Goal: Task Accomplishment & Management: Use online tool/utility

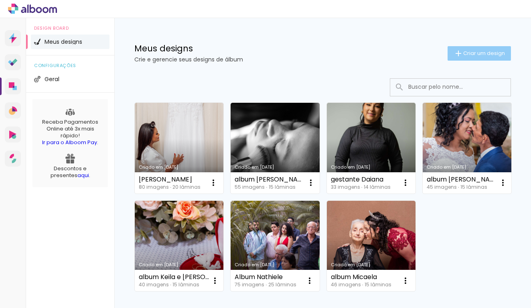
click at [485, 55] on span "Criar um design" at bounding box center [485, 53] width 42 height 5
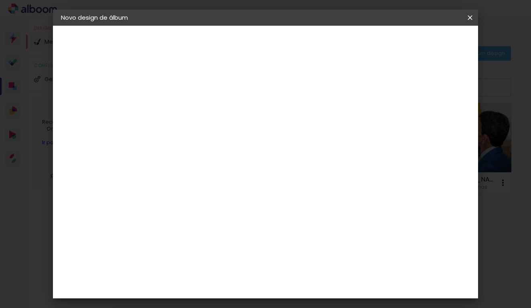
click at [192, 111] on input at bounding box center [192, 108] width 0 height 12
type input "[PERSON_NAME]"
click at [0, 0] on slot "Avançar" at bounding box center [0, 0] width 0 height 0
click at [343, 123] on paper-item "Tamanho Livre" at bounding box center [304, 122] width 77 height 18
click at [343, 119] on paper-item "Tamanho Livre" at bounding box center [304, 122] width 77 height 18
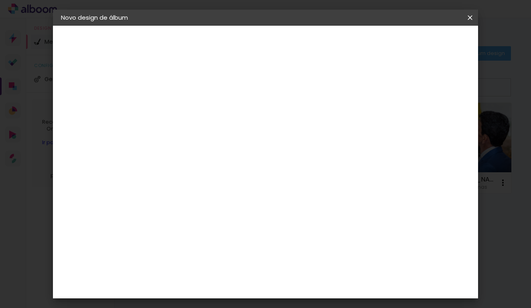
click at [343, 116] on paper-item "Tamanho Livre" at bounding box center [304, 122] width 77 height 18
click at [343, 37] on paper-button "Avançar" at bounding box center [322, 43] width 39 height 14
click at [179, 92] on input "2" at bounding box center [187, 92] width 28 height 10
drag, startPoint x: 324, startPoint y: 261, endPoint x: 310, endPoint y: 260, distance: 13.7
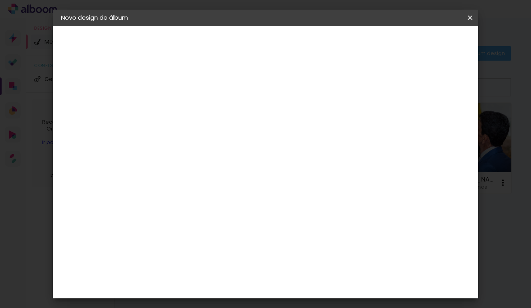
click at [310, 260] on div "60" at bounding box center [318, 260] width 31 height 12
type input "6"
type input "40,6"
type paper-input "40,6"
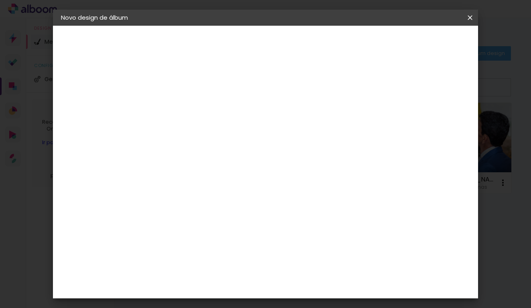
click at [176, 174] on input "30" at bounding box center [167, 173] width 21 height 12
type input "3"
type input "20,3"
type paper-input "20,3"
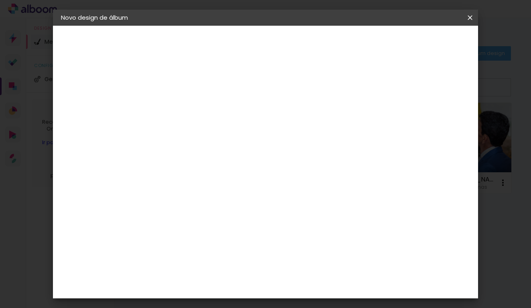
click at [446, 90] on div "20.3 cm cm cm mm A maioria das encadernadoras sugere 5mm de sangria." at bounding box center [301, 58] width 289 height 64
click at [434, 37] on paper-button "Iniciar design" at bounding box center [407, 43] width 53 height 14
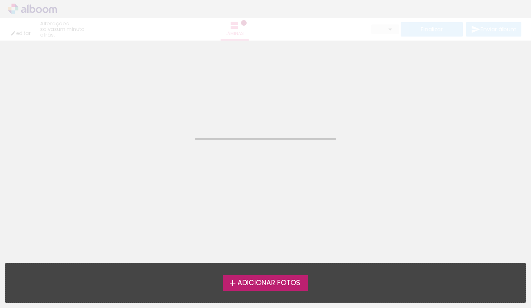
click at [294, 288] on label "Adicionar Fotos" at bounding box center [266, 282] width 86 height 15
click at [0, 0] on input "file" at bounding box center [0, 0] width 0 height 0
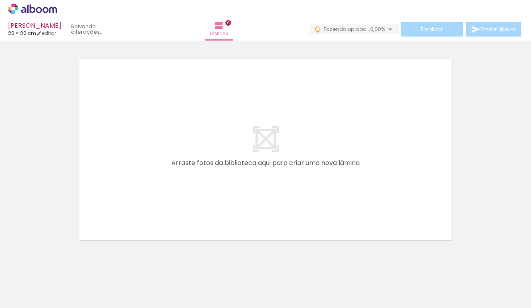
click at [66, 280] on iron-horizontal-list at bounding box center [58, 283] width 16 height 50
click at [66, 275] on iron-horizontal-list at bounding box center [58, 283] width 16 height 50
click at [480, 284] on div at bounding box center [462, 281] width 36 height 24
click at [492, 265] on iron-icon at bounding box center [489, 265] width 8 height 8
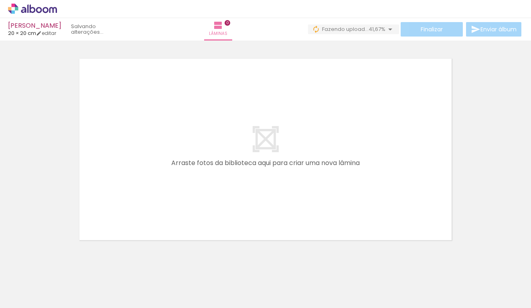
click at [31, 300] on span "Adicionar Fotos" at bounding box center [28, 297] width 24 height 9
click at [0, 0] on input "file" at bounding box center [0, 0] width 0 height 0
click at [90, 278] on div at bounding box center [81, 281] width 40 height 26
click at [98, 281] on div at bounding box center [80, 281] width 36 height 24
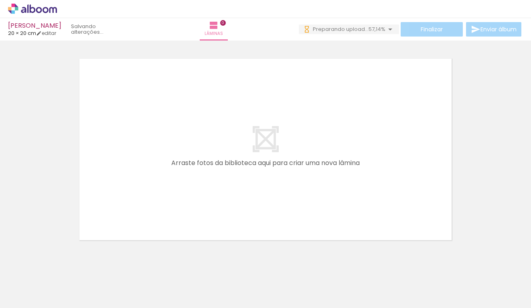
click at [91, 283] on div at bounding box center [81, 281] width 40 height 26
click at [62, 302] on quentale-thumb at bounding box center [80, 281] width 45 height 46
click at [98, 288] on div at bounding box center [80, 281] width 36 height 24
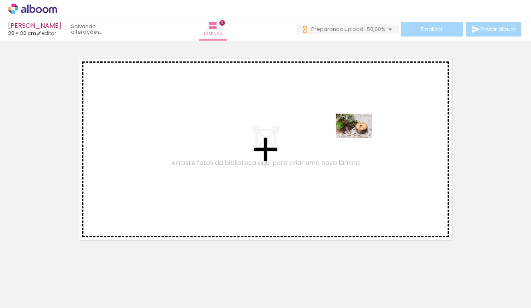
drag, startPoint x: 200, startPoint y: 119, endPoint x: 360, endPoint y: 138, distance: 161.3
click at [360, 138] on quentale-workspace at bounding box center [265, 154] width 531 height 308
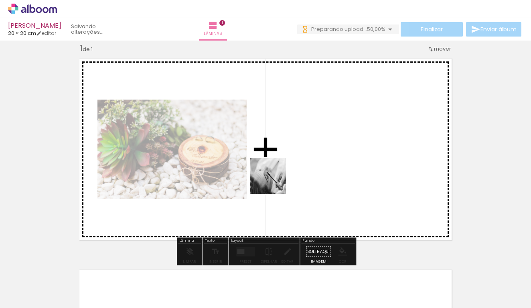
drag, startPoint x: 133, startPoint y: 282, endPoint x: 274, endPoint y: 182, distance: 173.0
click at [274, 182] on quentale-workspace at bounding box center [265, 154] width 531 height 308
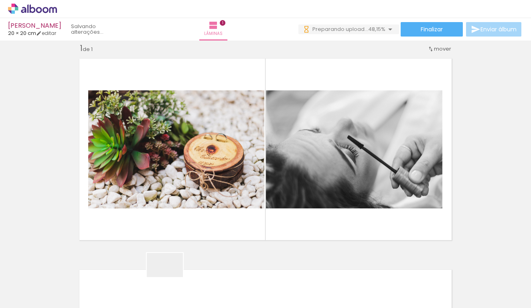
drag, startPoint x: 169, startPoint y: 282, endPoint x: 327, endPoint y: 174, distance: 191.5
click at [327, 174] on quentale-workspace at bounding box center [265, 154] width 531 height 308
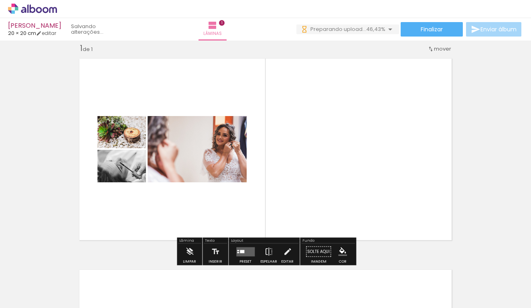
click at [243, 252] on div at bounding box center [242, 251] width 4 height 3
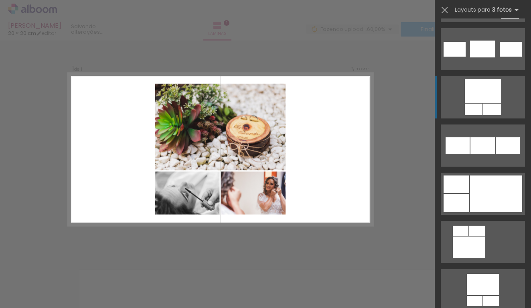
scroll to position [1208, 0]
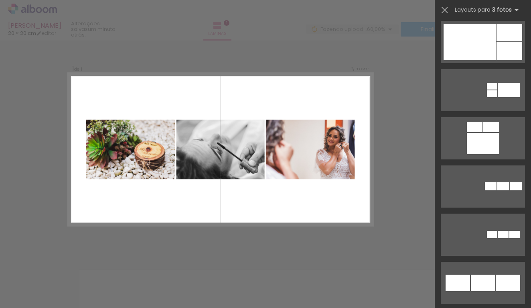
click at [401, 76] on div "Confirmar Cancelar" at bounding box center [265, 252] width 531 height 442
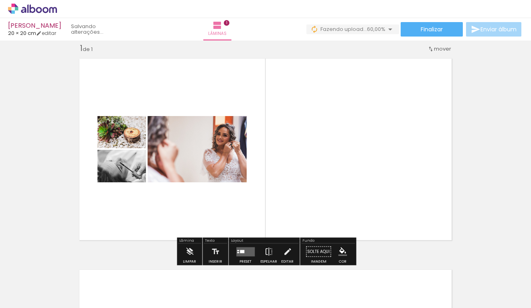
click at [446, 12] on div "› Editor de álbum" at bounding box center [265, 9] width 531 height 18
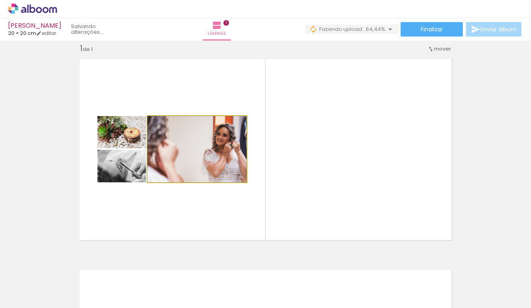
drag, startPoint x: 194, startPoint y: 149, endPoint x: 395, endPoint y: 143, distance: 200.8
click at [395, 143] on quentale-layouter at bounding box center [266, 149] width 382 height 191
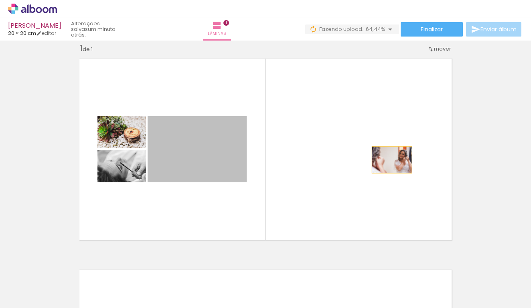
drag, startPoint x: 201, startPoint y: 159, endPoint x: 394, endPoint y: 159, distance: 192.7
click at [394, 159] on quentale-layouter at bounding box center [266, 149] width 382 height 191
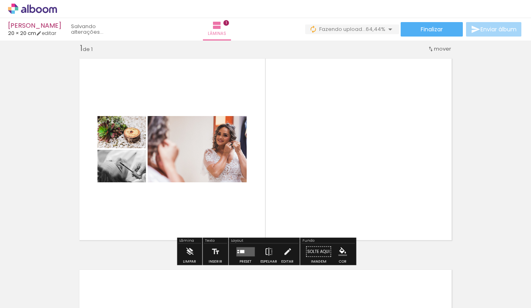
click at [244, 250] on quentale-layouter at bounding box center [245, 251] width 18 height 9
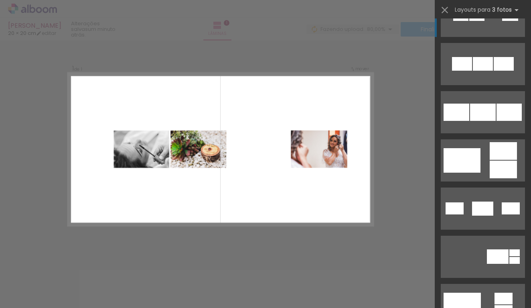
scroll to position [78, 0]
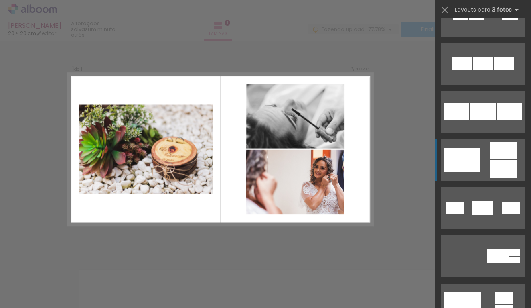
click at [487, 283] on quentale-layouter at bounding box center [483, 304] width 84 height 42
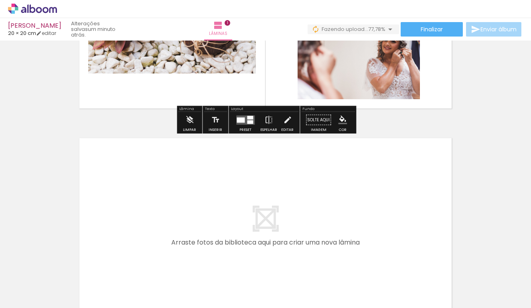
scroll to position [234, 0]
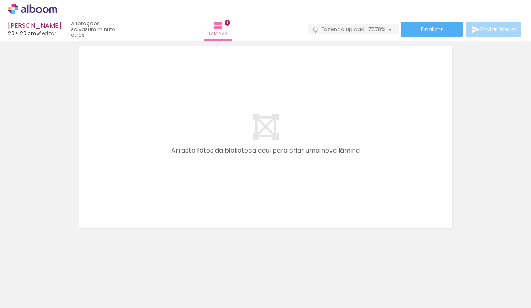
click at [98, 282] on div at bounding box center [80, 281] width 36 height 24
click at [98, 284] on div at bounding box center [80, 281] width 36 height 24
click at [98, 285] on div at bounding box center [80, 281] width 36 height 24
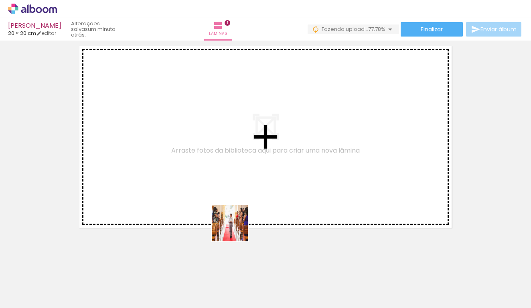
drag, startPoint x: 216, startPoint y: 287, endPoint x: 249, endPoint y: 198, distance: 95.0
click at [249, 198] on quentale-workspace at bounding box center [265, 154] width 531 height 308
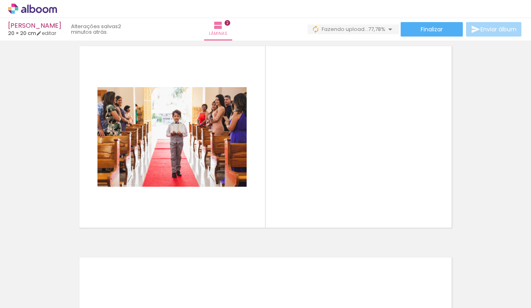
scroll to position [221, 0]
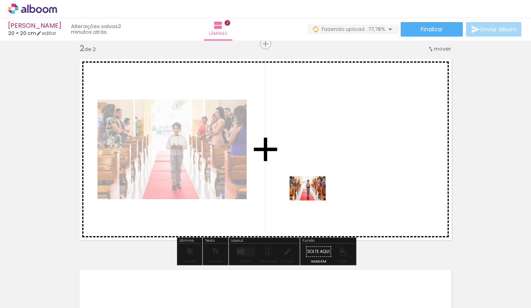
drag, startPoint x: 265, startPoint y: 287, endPoint x: 314, endPoint y: 200, distance: 100.1
click at [314, 200] on quentale-workspace at bounding box center [265, 154] width 531 height 308
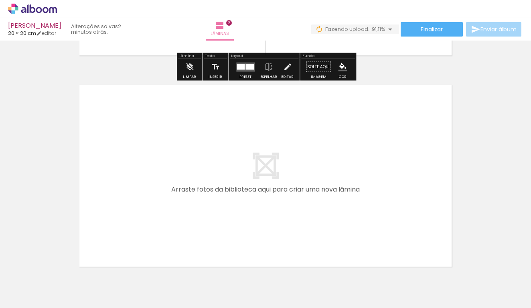
scroll to position [407, 0]
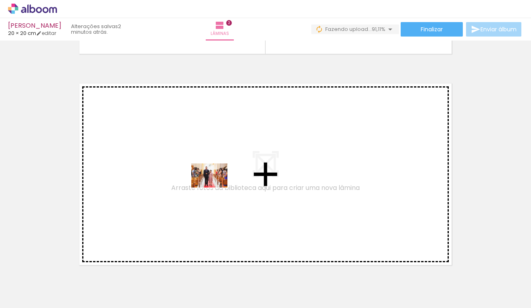
drag, startPoint x: 183, startPoint y: 283, endPoint x: 216, endPoint y: 187, distance: 100.7
click at [216, 187] on quentale-workspace at bounding box center [265, 154] width 531 height 308
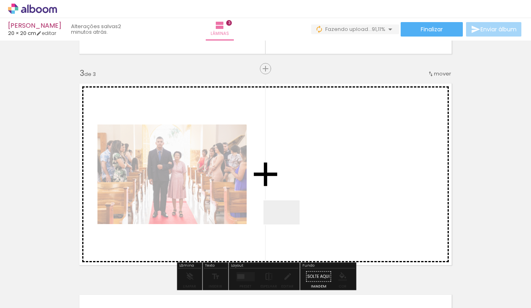
drag, startPoint x: 225, startPoint y: 285, endPoint x: 292, endPoint y: 220, distance: 93.1
click at [292, 220] on quentale-workspace at bounding box center [265, 154] width 531 height 308
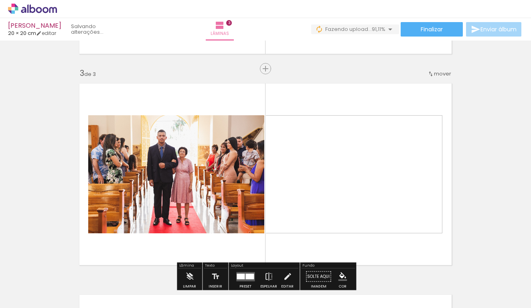
scroll to position [432, 0]
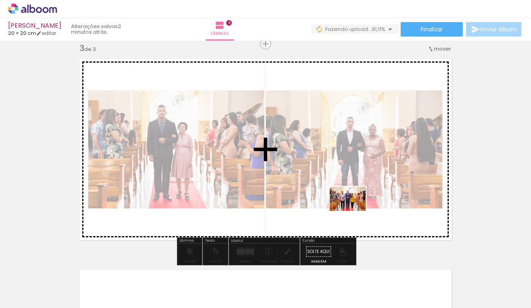
drag, startPoint x: 284, startPoint y: 265, endPoint x: 356, endPoint y: 210, distance: 91.0
click at [356, 210] on quentale-workspace at bounding box center [265, 154] width 531 height 308
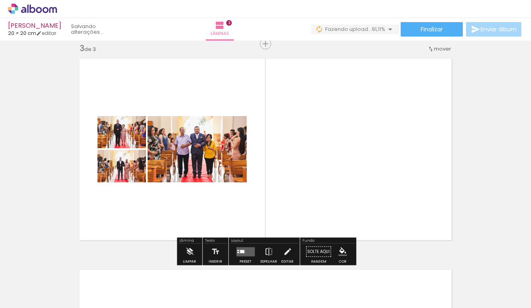
click at [244, 252] on quentale-layouter at bounding box center [245, 251] width 18 height 9
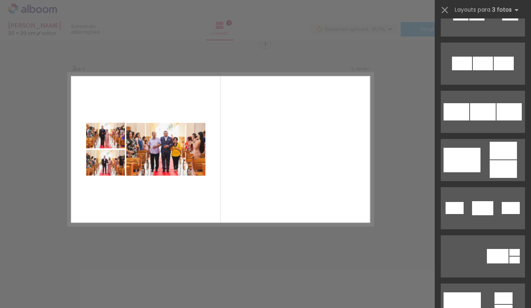
scroll to position [0, 0]
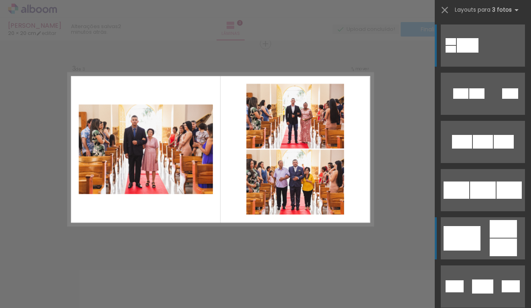
click at [484, 115] on quentale-layouter at bounding box center [483, 94] width 84 height 42
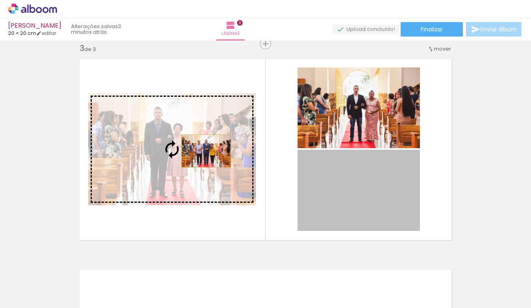
drag, startPoint x: 350, startPoint y: 192, endPoint x: 206, endPoint y: 151, distance: 149.4
click at [0, 0] on slot at bounding box center [0, 0] width 0 height 0
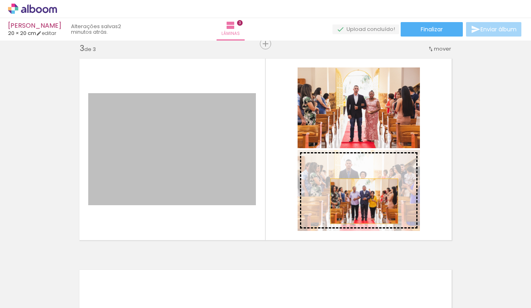
drag, startPoint x: 201, startPoint y: 156, endPoint x: 364, endPoint y: 201, distance: 169.5
click at [0, 0] on slot at bounding box center [0, 0] width 0 height 0
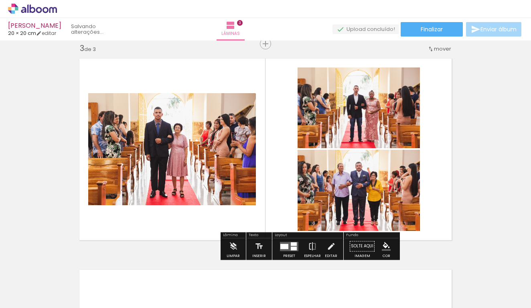
click at [291, 250] on div at bounding box center [294, 248] width 6 height 4
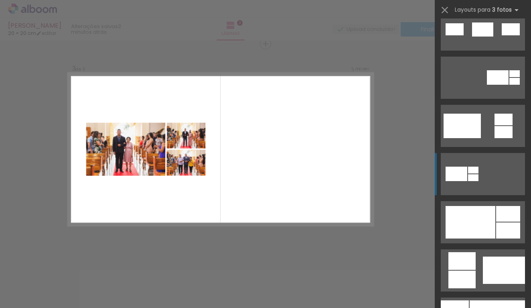
scroll to position [279, 0]
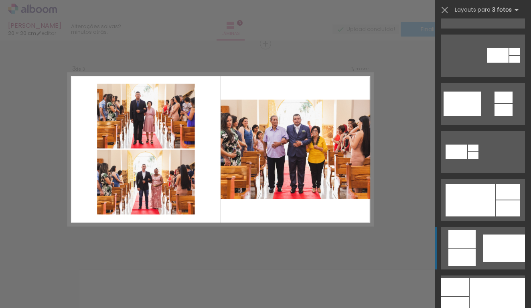
click at [503, 252] on div at bounding box center [504, 247] width 42 height 27
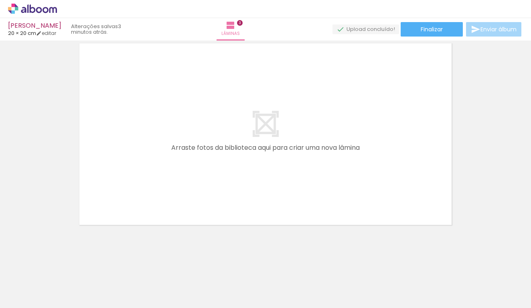
scroll to position [659, 0]
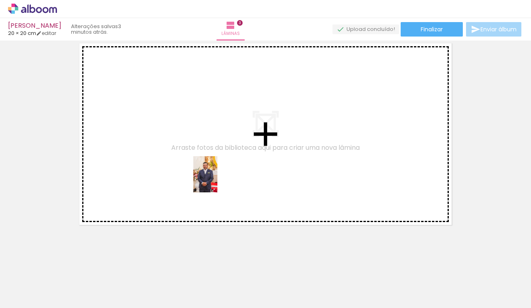
drag, startPoint x: 315, startPoint y: 289, endPoint x: 364, endPoint y: 274, distance: 51.6
click at [218, 180] on quentale-workspace at bounding box center [265, 154] width 531 height 308
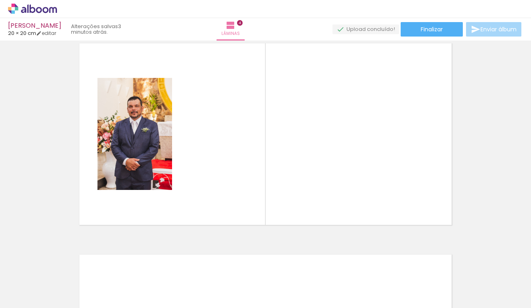
scroll to position [643, 0]
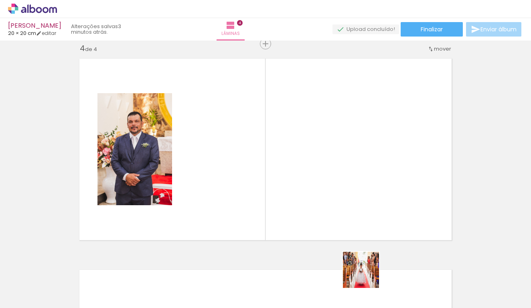
drag, startPoint x: 367, startPoint y: 279, endPoint x: 363, endPoint y: 175, distance: 104.4
click at [363, 175] on quentale-workspace at bounding box center [265, 154] width 531 height 308
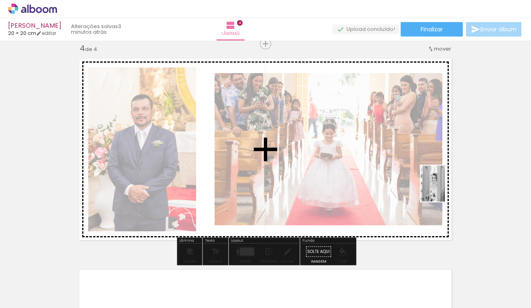
drag, startPoint x: 407, startPoint y: 287, endPoint x: 446, endPoint y: 188, distance: 106.0
click at [446, 188] on quentale-workspace at bounding box center [265, 154] width 531 height 308
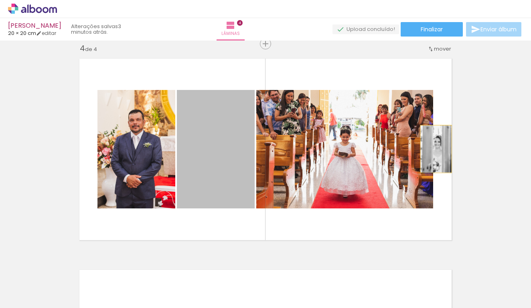
drag, startPoint x: 313, startPoint y: 149, endPoint x: 436, endPoint y: 149, distance: 123.2
click at [436, 149] on quentale-layouter at bounding box center [266, 149] width 382 height 191
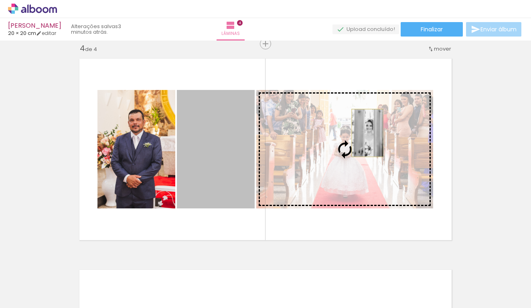
drag, startPoint x: 223, startPoint y: 132, endPoint x: 368, endPoint y: 133, distance: 144.9
click at [0, 0] on slot at bounding box center [0, 0] width 0 height 0
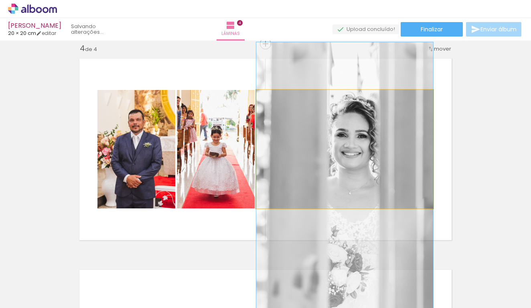
drag, startPoint x: 368, startPoint y: 133, endPoint x: 371, endPoint y: 159, distance: 26.3
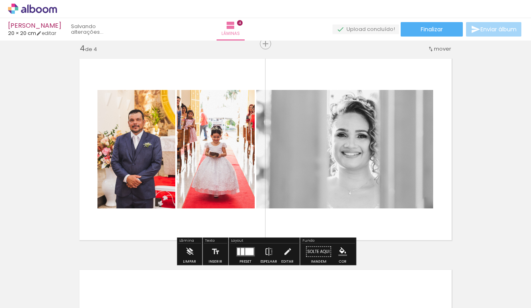
click at [243, 260] on quentale-thumb at bounding box center [221, 281] width 45 height 46
click at [243, 253] on quentale-layouter at bounding box center [245, 251] width 18 height 9
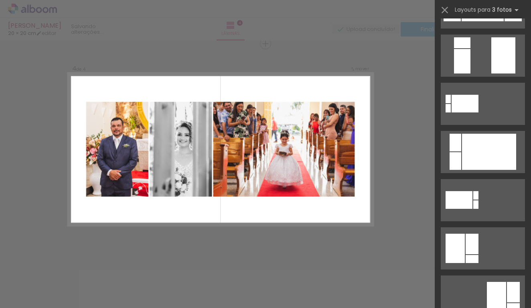
scroll to position [0, 0]
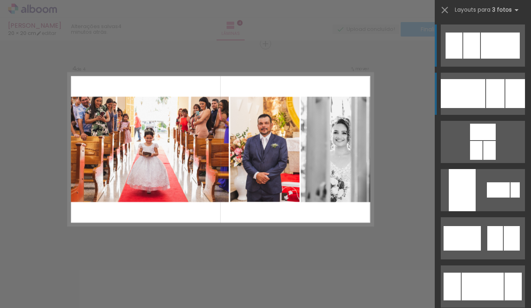
click at [501, 104] on div at bounding box center [496, 93] width 18 height 29
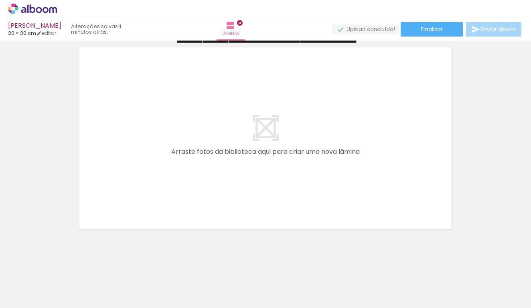
scroll to position [0, 234]
drag, startPoint x: 337, startPoint y: 289, endPoint x: 314, endPoint y: 193, distance: 98.8
click at [314, 193] on quentale-workspace at bounding box center [265, 154] width 531 height 308
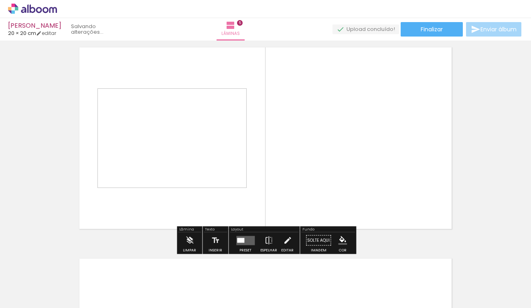
scroll to position [855, 0]
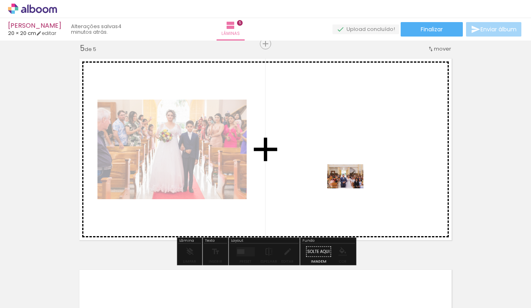
drag, startPoint x: 390, startPoint y: 286, endPoint x: 352, endPoint y: 188, distance: 104.7
click at [352, 188] on quentale-workspace at bounding box center [265, 154] width 531 height 308
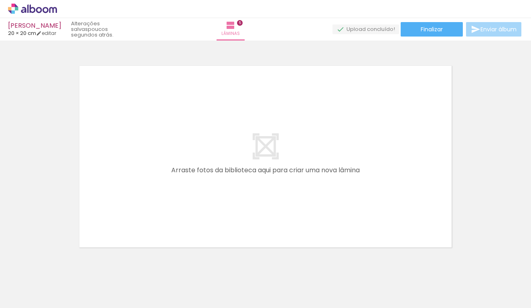
scroll to position [1059, 0]
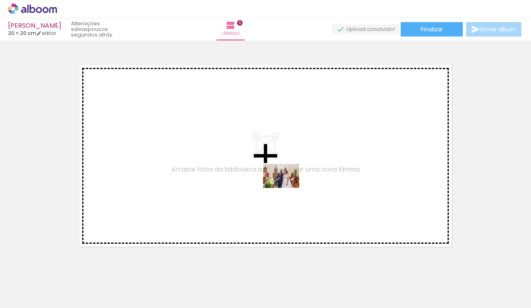
drag, startPoint x: 332, startPoint y: 281, endPoint x: 287, endPoint y: 188, distance: 102.7
click at [287, 188] on quentale-workspace at bounding box center [265, 154] width 531 height 308
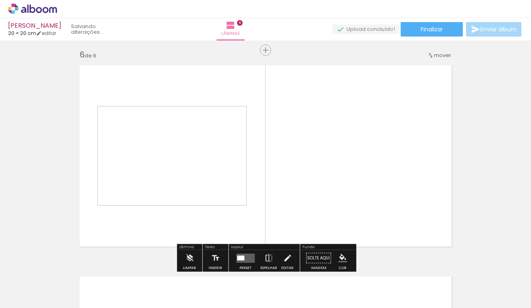
drag, startPoint x: 372, startPoint y: 290, endPoint x: 423, endPoint y: 285, distance: 52.0
click at [372, 204] on quentale-workspace at bounding box center [265, 154] width 531 height 308
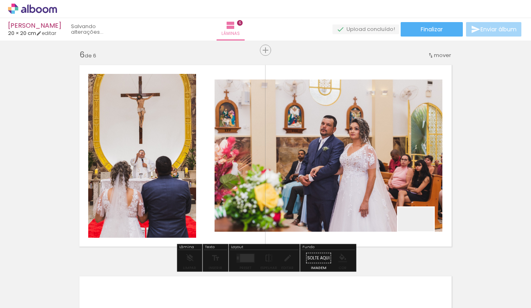
drag, startPoint x: 415, startPoint y: 286, endPoint x: 426, endPoint y: 203, distance: 83.8
click at [426, 203] on quentale-workspace at bounding box center [265, 154] width 531 height 308
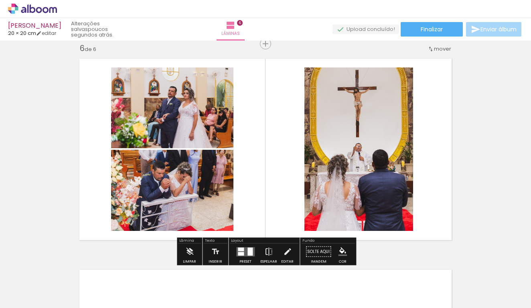
scroll to position [0, 403]
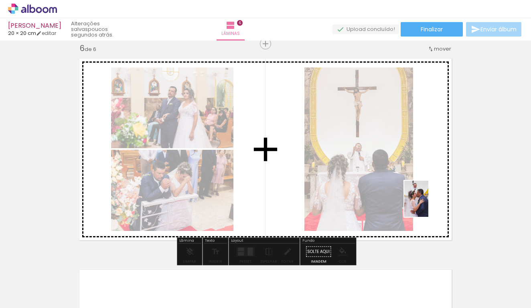
drag, startPoint x: 407, startPoint y: 265, endPoint x: 429, endPoint y: 204, distance: 64.5
click at [429, 204] on quentale-workspace at bounding box center [265, 154] width 531 height 308
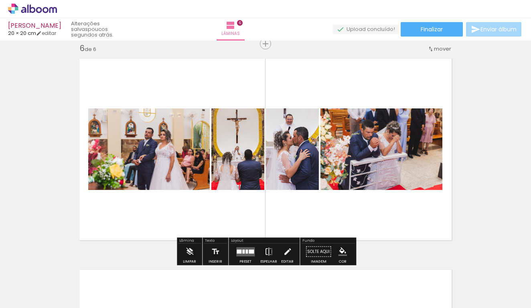
click at [246, 253] on div at bounding box center [247, 251] width 2 height 4
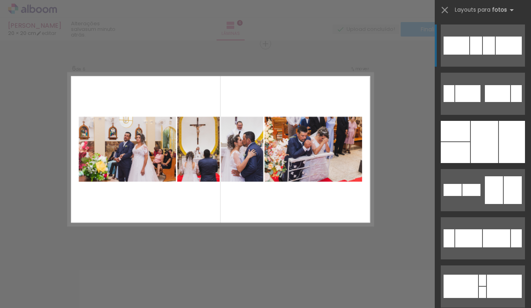
click at [503, 115] on quentale-layouter at bounding box center [483, 94] width 84 height 42
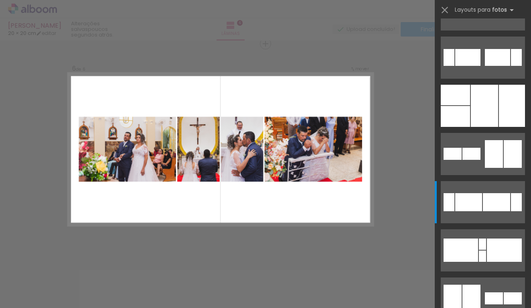
scroll to position [89, 0]
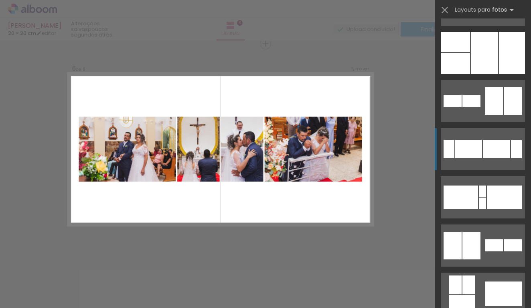
click at [484, 26] on quentale-layouter at bounding box center [483, 5] width 84 height 42
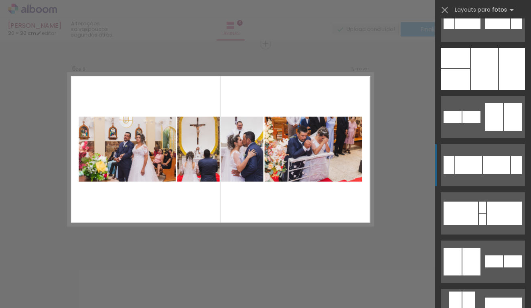
scroll to position [69, 0]
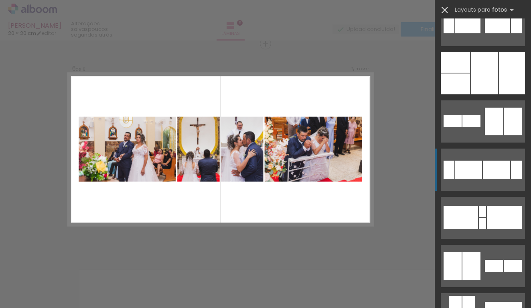
click at [449, 10] on iron-icon at bounding box center [445, 9] width 11 height 11
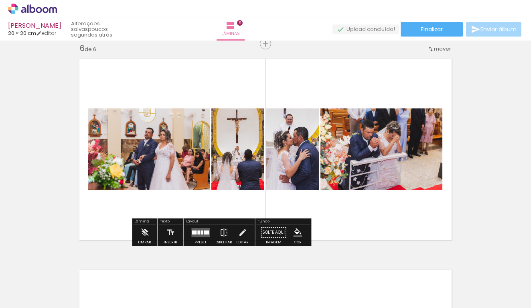
click at [409, 192] on quentale-layouter at bounding box center [266, 149] width 382 height 191
click at [196, 234] on quentale-layouter at bounding box center [200, 232] width 18 height 9
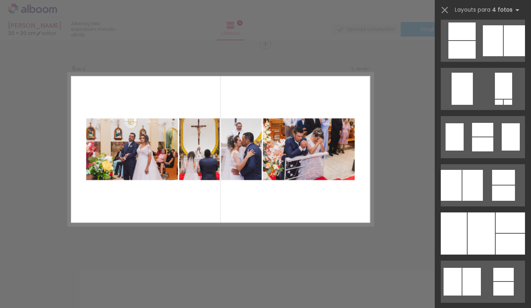
scroll to position [537, 0]
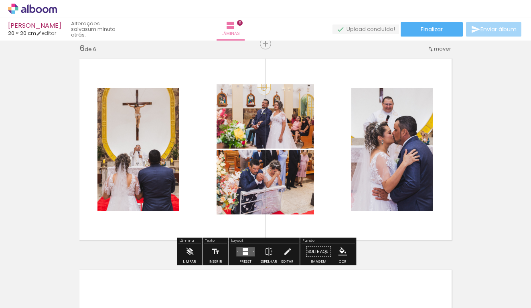
click at [244, 253] on div at bounding box center [245, 253] width 5 height 3
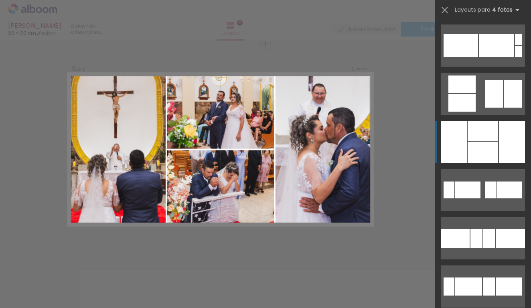
scroll to position [1253, 0]
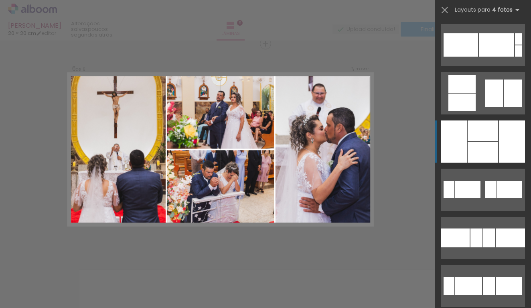
click at [488, 140] on div at bounding box center [483, 130] width 31 height 20
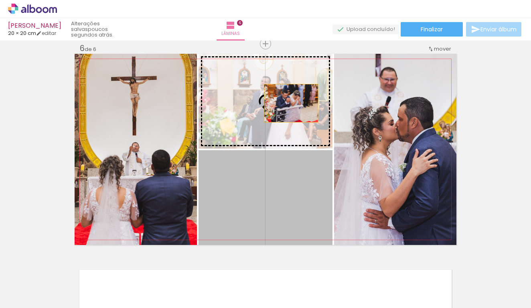
drag, startPoint x: 284, startPoint y: 184, endPoint x: 291, endPoint y: 103, distance: 81.4
click at [0, 0] on slot at bounding box center [0, 0] width 0 height 0
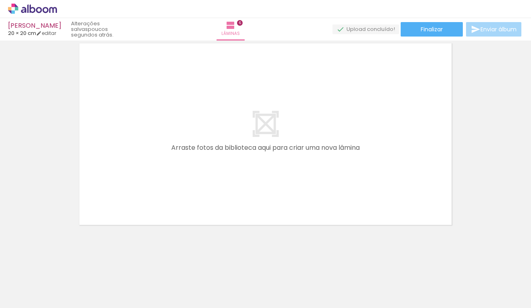
scroll to position [1292, 0]
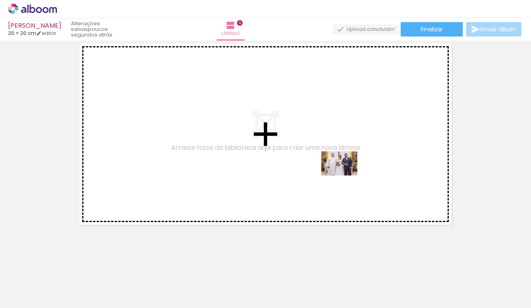
drag, startPoint x: 410, startPoint y: 293, endPoint x: 346, endPoint y: 175, distance: 133.9
click at [346, 175] on quentale-workspace at bounding box center [265, 154] width 531 height 308
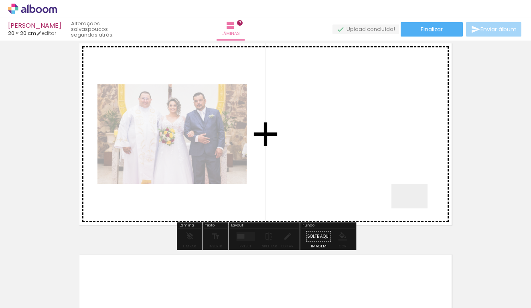
scroll to position [1277, 0]
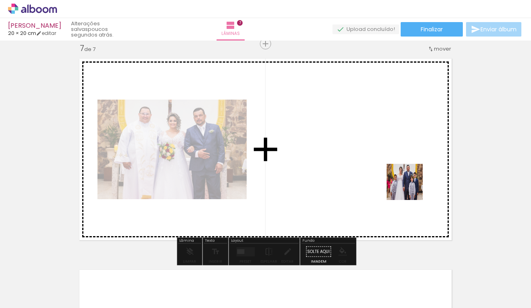
drag, startPoint x: 451, startPoint y: 285, endPoint x: 411, endPoint y: 188, distance: 104.7
click at [411, 188] on quentale-workspace at bounding box center [265, 154] width 531 height 308
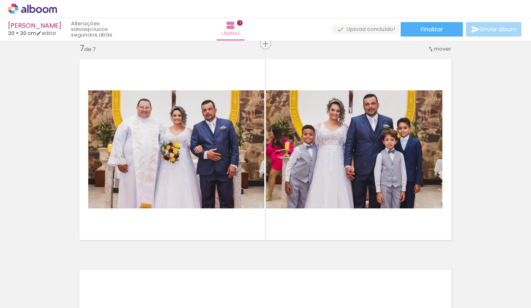
scroll to position [0, 706]
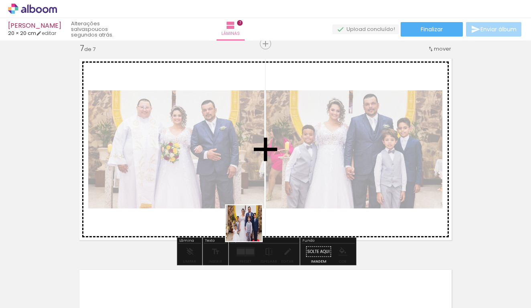
drag, startPoint x: 237, startPoint y: 287, endPoint x: 255, endPoint y: 217, distance: 71.9
click at [255, 217] on quentale-workspace at bounding box center [265, 154] width 531 height 308
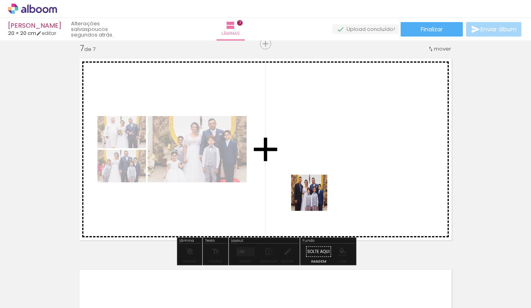
drag, startPoint x: 284, startPoint y: 291, endPoint x: 318, endPoint y: 193, distance: 104.2
click at [318, 193] on quentale-workspace at bounding box center [265, 154] width 531 height 308
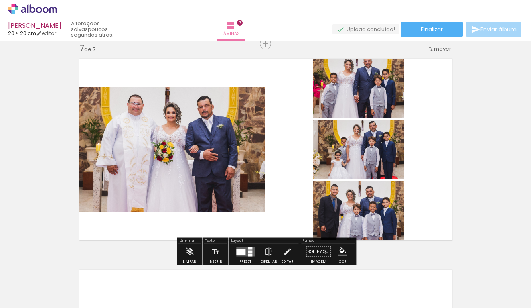
scroll to position [0, 1383]
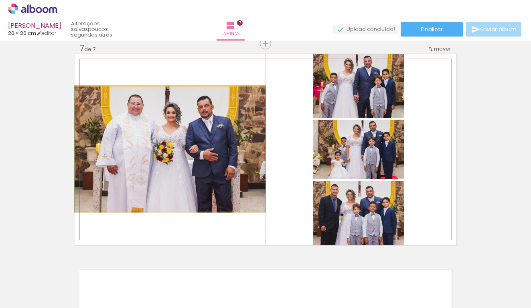
drag, startPoint x: 230, startPoint y: 147, endPoint x: 375, endPoint y: 81, distance: 158.8
click at [169, 282] on quentale-workspace at bounding box center [265, 154] width 531 height 308
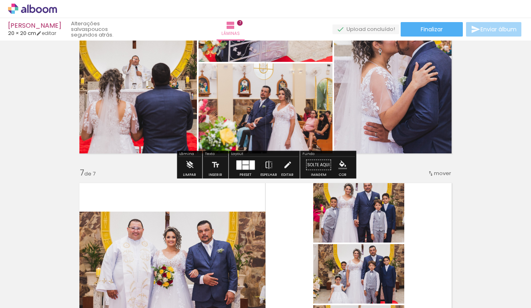
scroll to position [1184, 0]
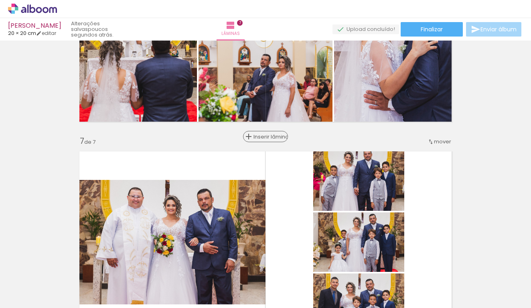
click at [266, 137] on span "Inserir lâmina" at bounding box center [269, 136] width 31 height 5
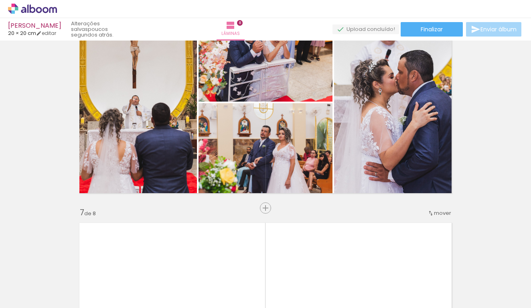
scroll to position [0, 1509]
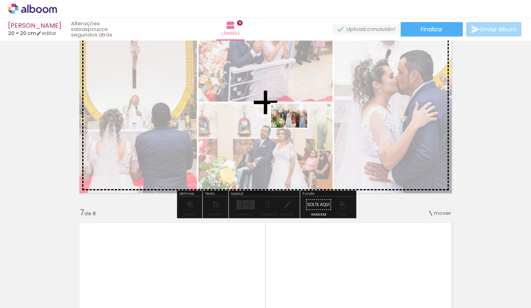
drag, startPoint x: 155, startPoint y: 286, endPoint x: 295, endPoint y: 128, distance: 212.1
click at [295, 128] on quentale-workspace at bounding box center [265, 154] width 531 height 308
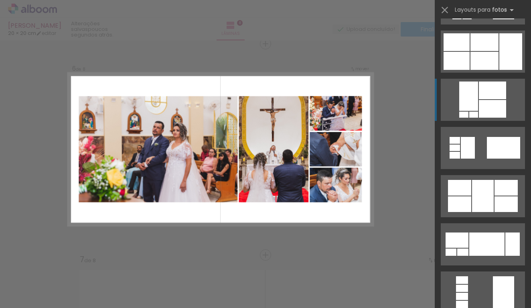
scroll to position [288, 0]
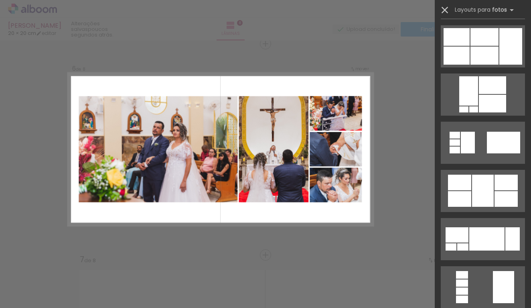
click at [445, 10] on iron-icon at bounding box center [445, 9] width 11 height 11
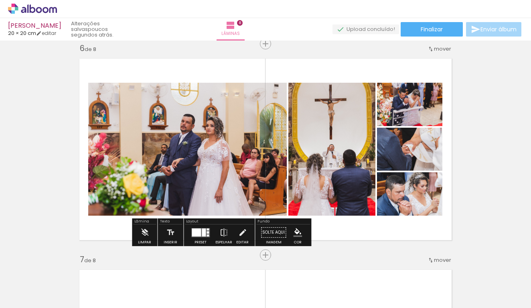
click at [202, 235] on div at bounding box center [204, 232] width 4 height 8
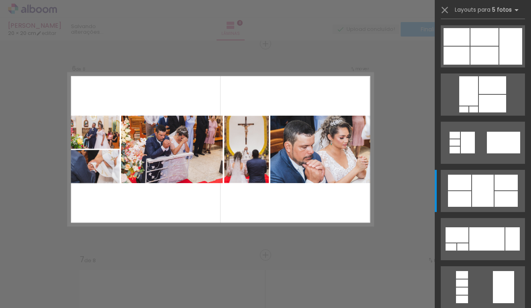
scroll to position [434, 0]
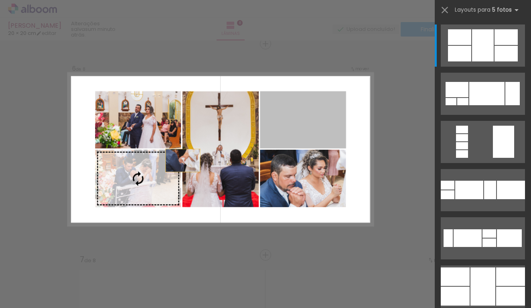
drag, startPoint x: 311, startPoint y: 119, endPoint x: 153, endPoint y: 171, distance: 166.4
click at [0, 0] on slot at bounding box center [0, 0] width 0 height 0
drag, startPoint x: 316, startPoint y: 115, endPoint x: 121, endPoint y: 185, distance: 207.2
click at [0, 0] on slot at bounding box center [0, 0] width 0 height 0
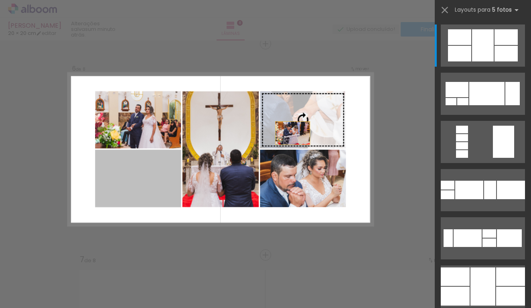
drag, startPoint x: 121, startPoint y: 185, endPoint x: 332, endPoint y: 122, distance: 220.0
click at [0, 0] on slot at bounding box center [0, 0] width 0 height 0
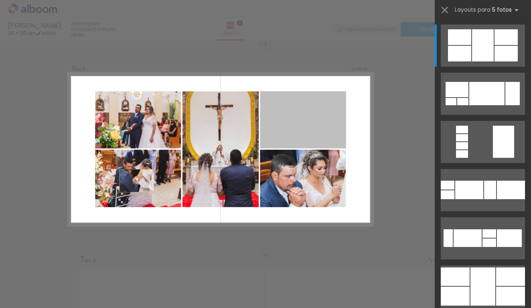
drag, startPoint x: 305, startPoint y: 113, endPoint x: 94, endPoint y: 196, distance: 226.7
click at [94, 196] on quentale-layouter at bounding box center [221, 149] width 306 height 153
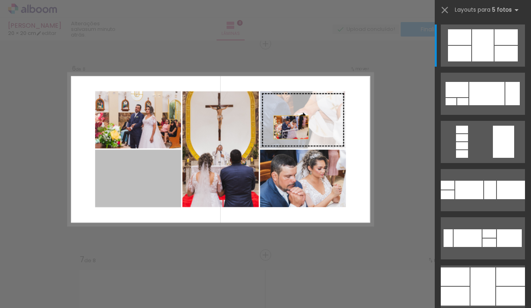
drag, startPoint x: 131, startPoint y: 176, endPoint x: 330, endPoint y: 114, distance: 207.6
click at [0, 0] on slot at bounding box center [0, 0] width 0 height 0
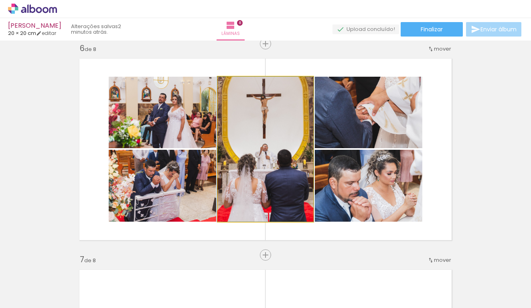
click at [271, 155] on quentale-photo at bounding box center [266, 149] width 96 height 145
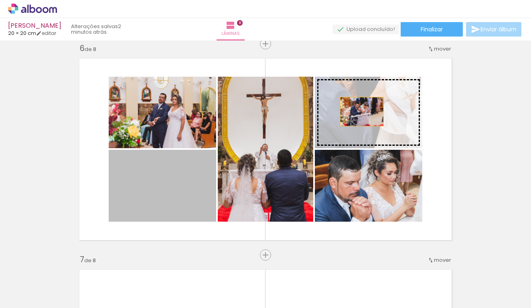
drag, startPoint x: 168, startPoint y: 186, endPoint x: 366, endPoint y: 111, distance: 212.6
click at [0, 0] on slot at bounding box center [0, 0] width 0 height 0
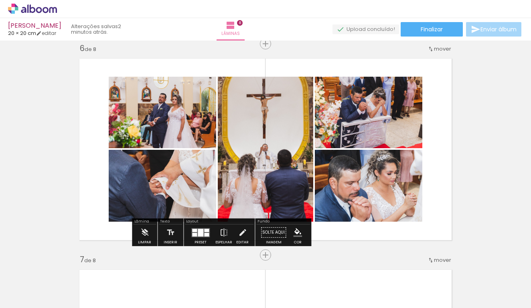
click at [440, 184] on quentale-layouter at bounding box center [266, 149] width 382 height 191
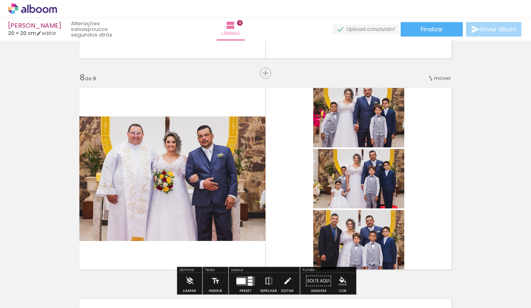
scroll to position [1454, 0]
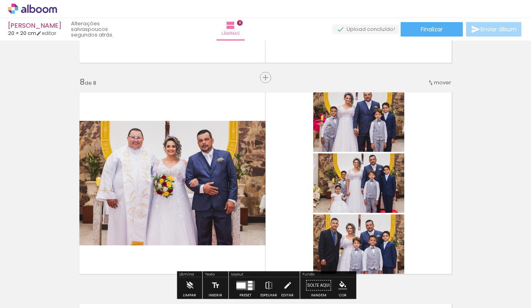
click at [383, 120] on quentale-photo at bounding box center [359, 120] width 91 height 64
click at [364, 130] on quentale-photo at bounding box center [359, 120] width 91 height 64
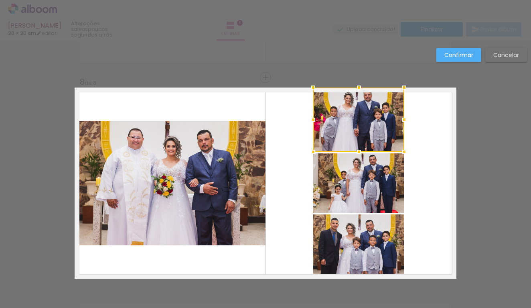
scroll to position [1488, 0]
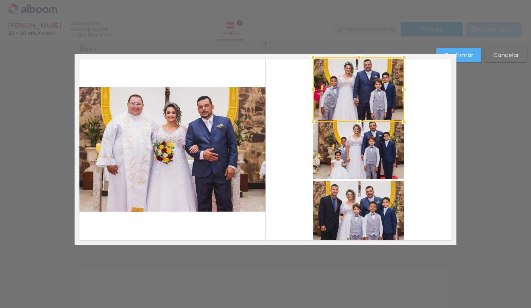
click at [362, 90] on div at bounding box center [359, 89] width 91 height 64
click at [415, 141] on quentale-layouter at bounding box center [266, 149] width 382 height 191
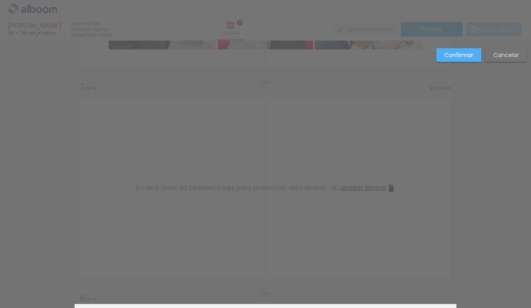
scroll to position [1238, 0]
click at [0, 0] on slot "Cancelar" at bounding box center [0, 0] width 0 height 0
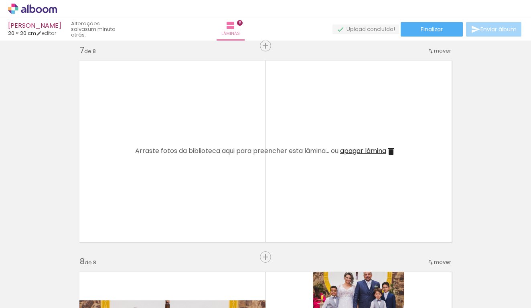
scroll to position [0, 434]
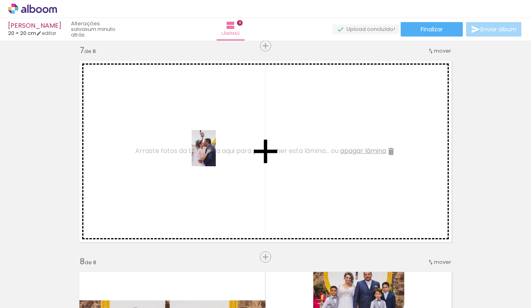
drag, startPoint x: 365, startPoint y: 285, endPoint x: 216, endPoint y: 154, distance: 198.6
click at [216, 154] on quentale-workspace at bounding box center [265, 154] width 531 height 308
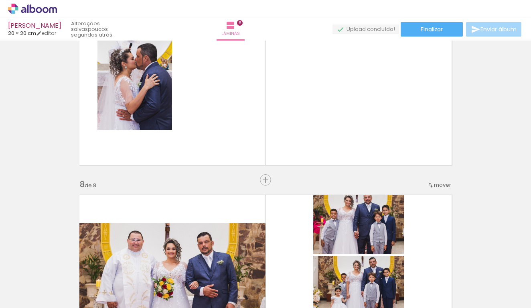
scroll to position [0, 0]
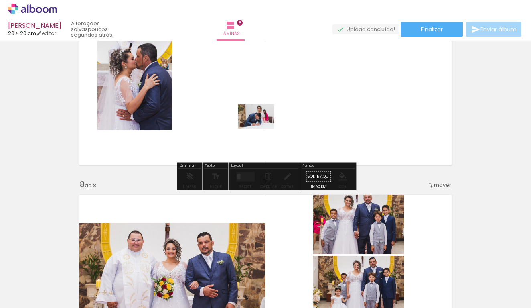
drag, startPoint x: 243, startPoint y: 285, endPoint x: 263, endPoint y: 128, distance: 157.4
click at [263, 128] on quentale-workspace at bounding box center [265, 154] width 531 height 308
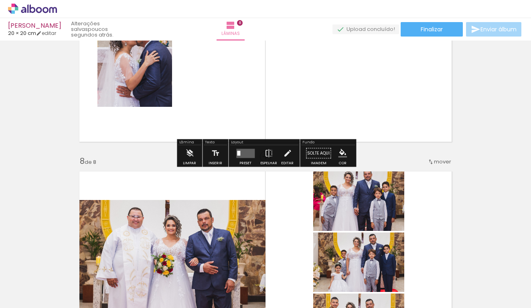
scroll to position [1370, 0]
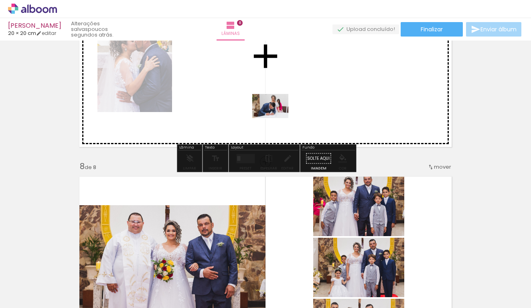
drag, startPoint x: 240, startPoint y: 285, endPoint x: 278, endPoint y: 115, distance: 174.3
click at [278, 115] on quentale-workspace at bounding box center [265, 154] width 531 height 308
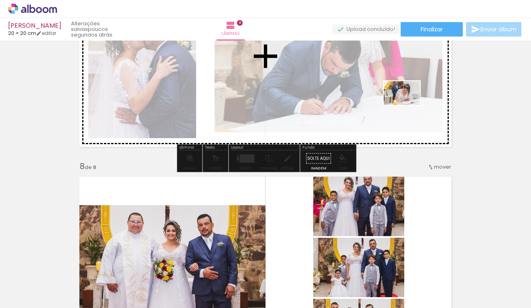
drag, startPoint x: 293, startPoint y: 279, endPoint x: 408, endPoint y: 105, distance: 208.4
click at [408, 105] on quentale-workspace at bounding box center [265, 154] width 531 height 308
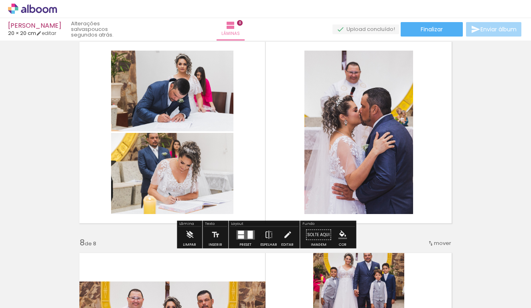
scroll to position [1282, 0]
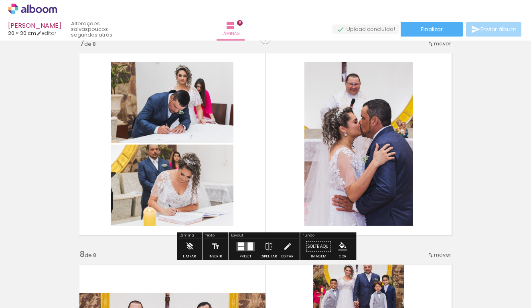
click at [244, 248] on quentale-layouter at bounding box center [245, 246] width 18 height 9
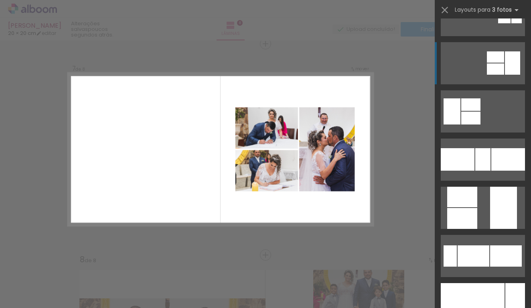
scroll to position [148, 0]
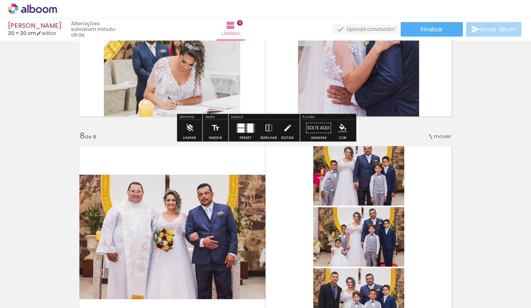
scroll to position [1425, 0]
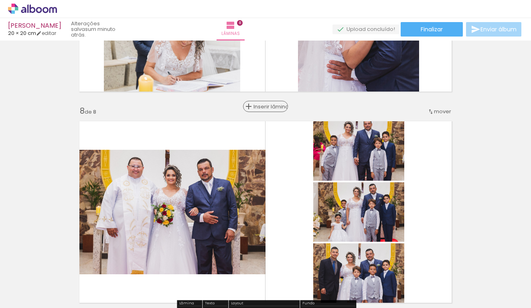
click at [266, 106] on span "Inserir lâmina" at bounding box center [269, 106] width 31 height 5
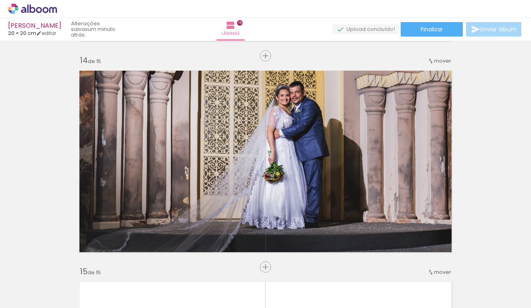
scroll to position [2738, 0]
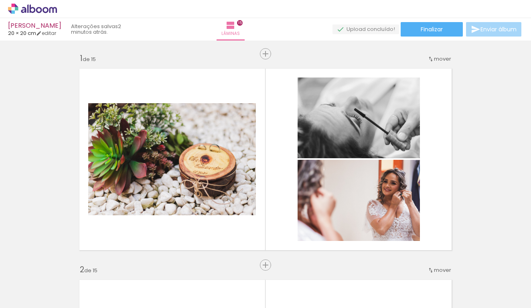
scroll to position [0, 0]
click at [442, 27] on paper-button "Finalizar" at bounding box center [432, 29] width 62 height 14
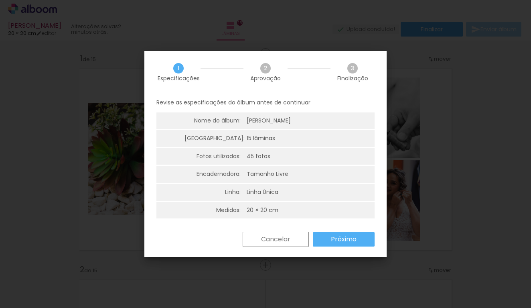
click at [0, 0] on slot "Cancelar" at bounding box center [0, 0] width 0 height 0
